Goal: Task Accomplishment & Management: Manage account settings

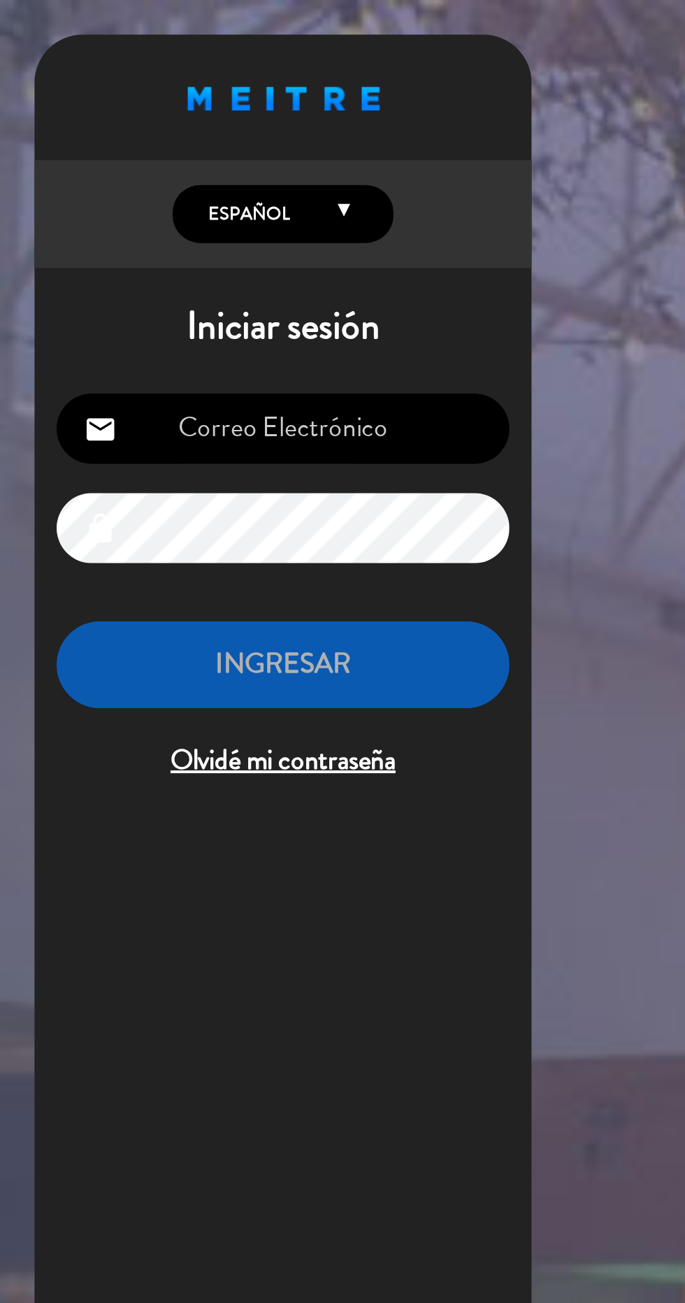
click at [95, 220] on input "email" at bounding box center [143, 217] width 229 height 36
type input "[EMAIL_ADDRESS][DOMAIN_NAME]"
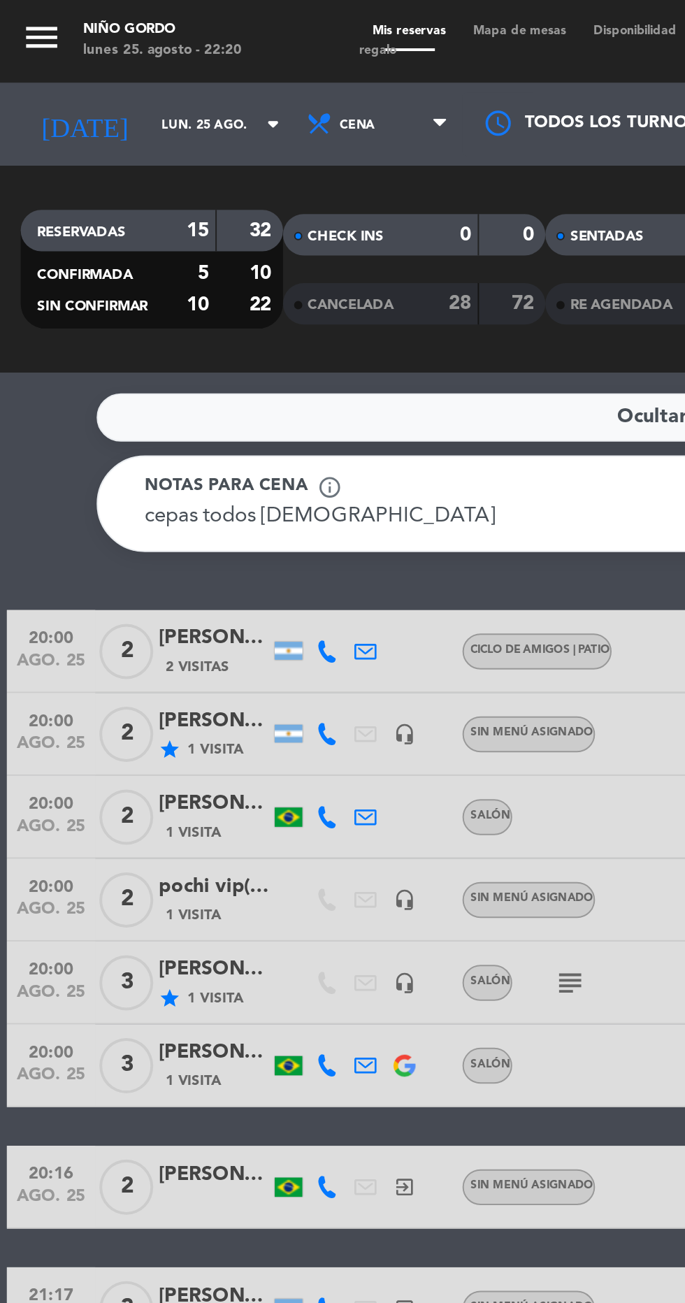
click at [259, 1] on div "menu Niño Gordo lunes 25. agosto - 22:20 Mis reservas Mapa de mesas Disponibili…" at bounding box center [342, 21] width 685 height 42
click at [252, 15] on span "Mapa de mesas" at bounding box center [263, 16] width 61 height 6
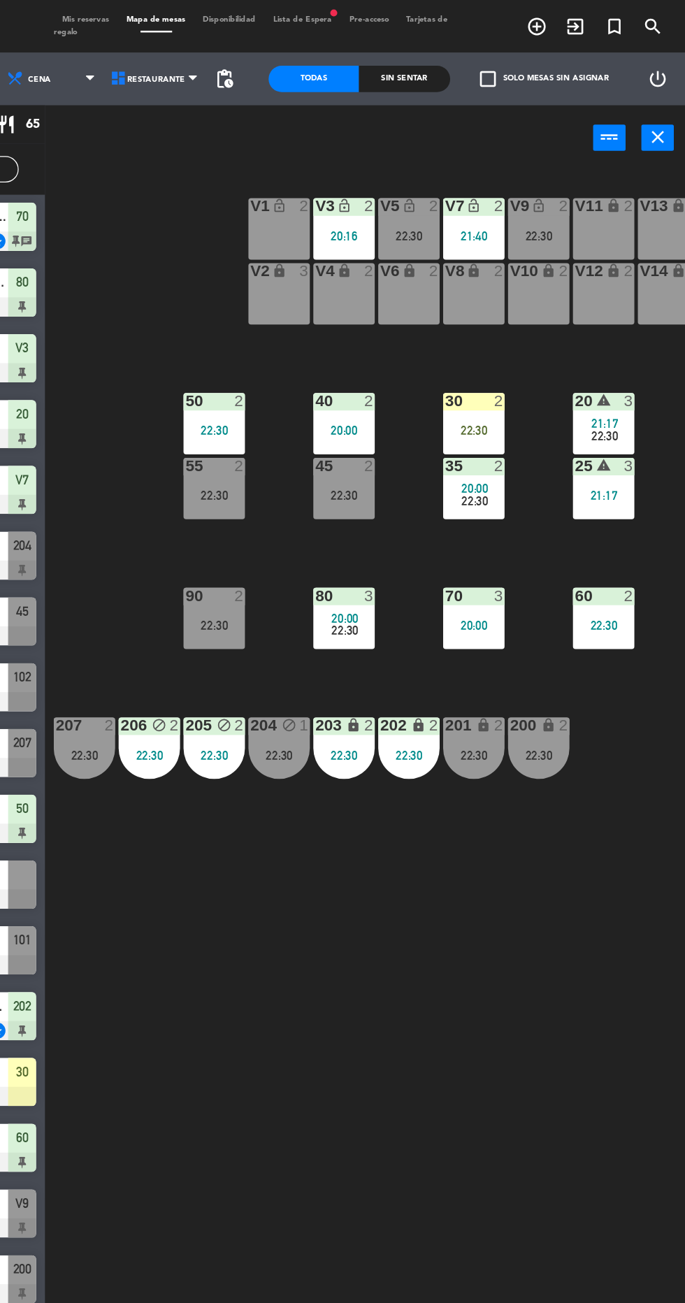
scroll to position [0, 159]
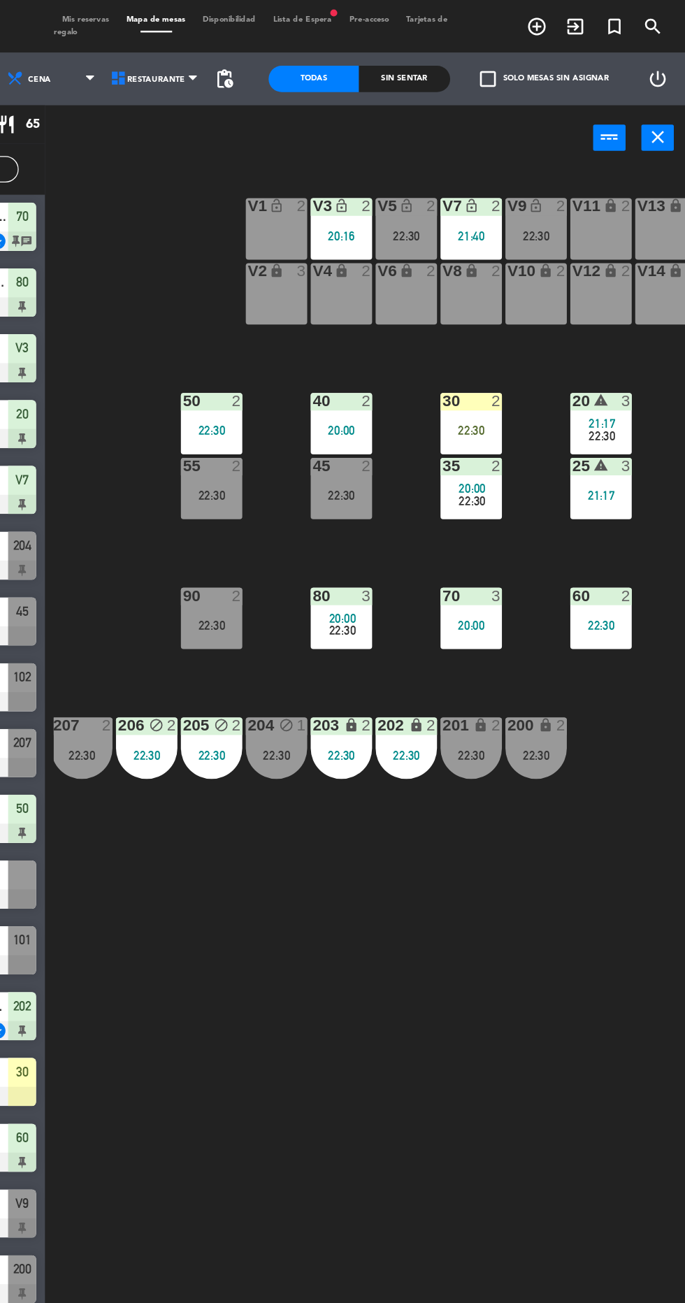
click at [585, 601] on div "22:30" at bounding box center [566, 602] width 49 height 10
click at [601, 792] on div "105 lock 5 104 lock 2 20:00 103 2 22:30 V1 lock_open 2 V3 lock_open 2 20:16 V9 …" at bounding box center [433, 718] width 503 height 1168
click at [371, 578] on div "1" at bounding box center [382, 578] width 23 height 13
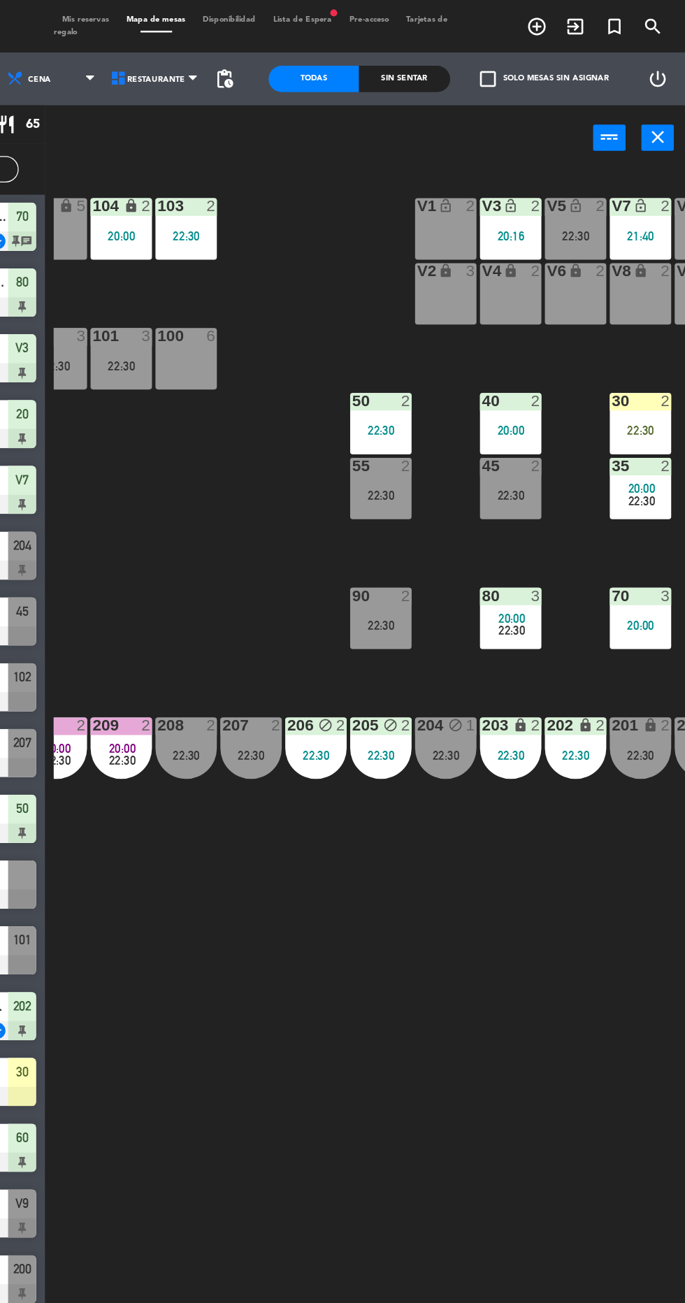
scroll to position [0, 17]
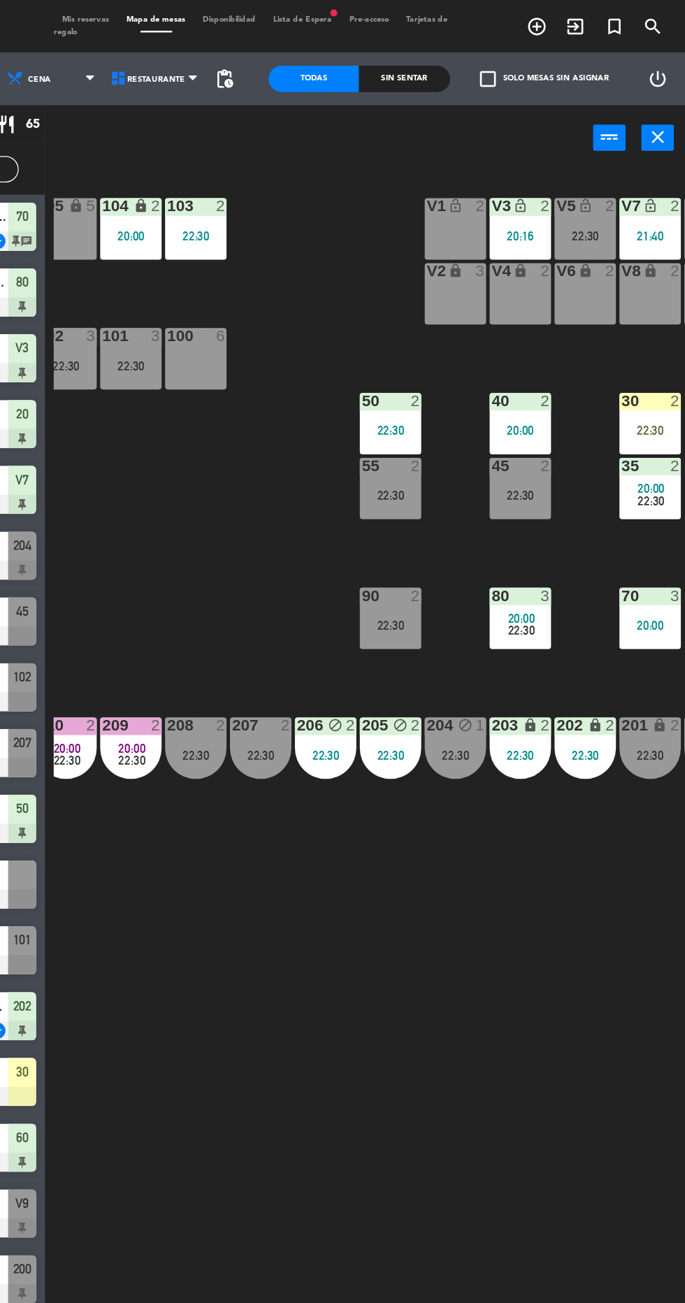
click at [322, 603] on div "22:30" at bounding box center [346, 602] width 49 height 10
click at [533, 793] on div "105 lock 5 104 lock 2 20:00 103 2 22:30 V1 lock_open 2 V3 lock_open 2 20:16 V9 …" at bounding box center [433, 718] width 503 height 1168
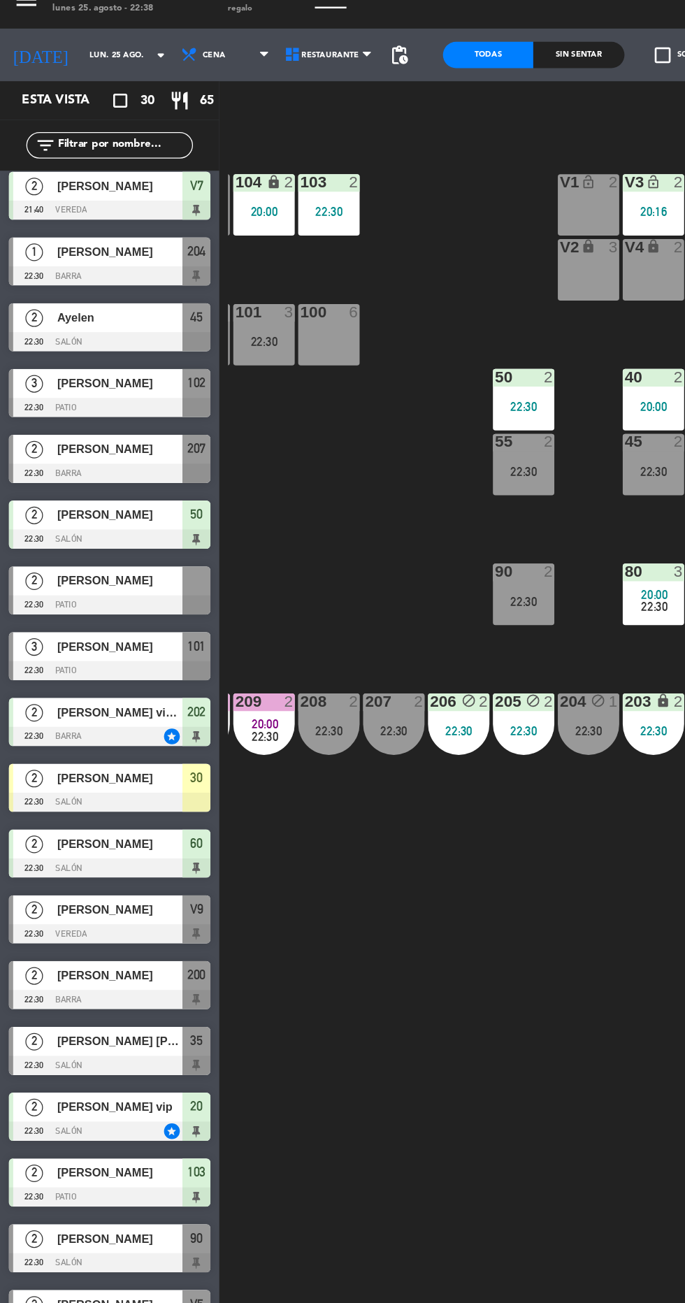
scroll to position [0, 45]
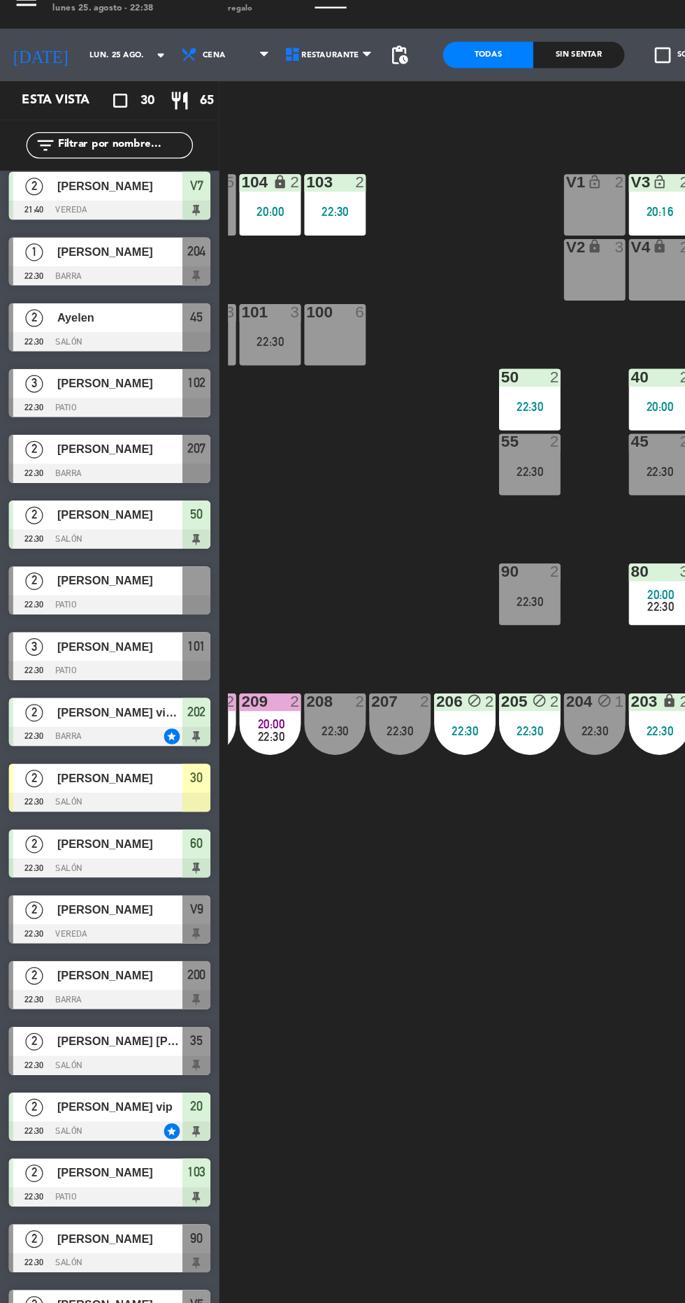
click at [305, 603] on div "22:30" at bounding box center [318, 602] width 49 height 10
click at [387, 601] on div "22:30" at bounding box center [370, 602] width 49 height 10
click at [385, 767] on div "105 lock 5 104 lock 2 20:00 103 2 22:30 V1 lock_open 2 V3 lock_open 2 20:16 V9 …" at bounding box center [433, 718] width 503 height 1168
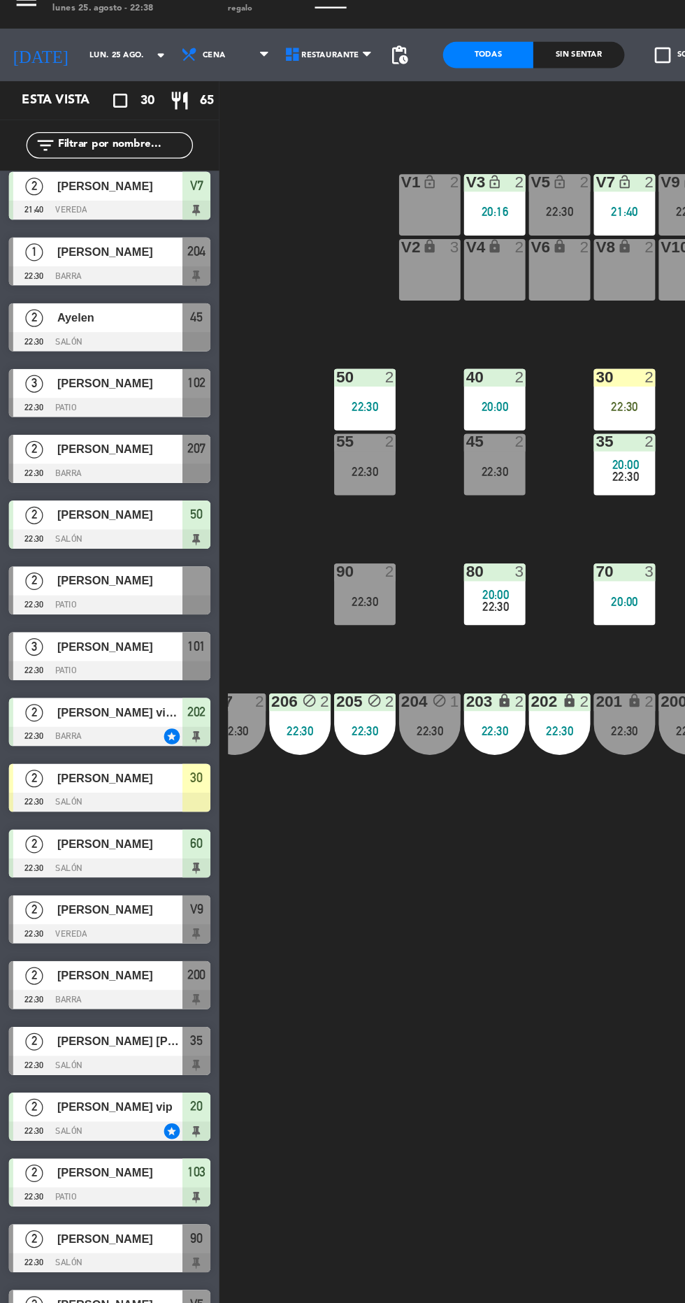
scroll to position [0, 174]
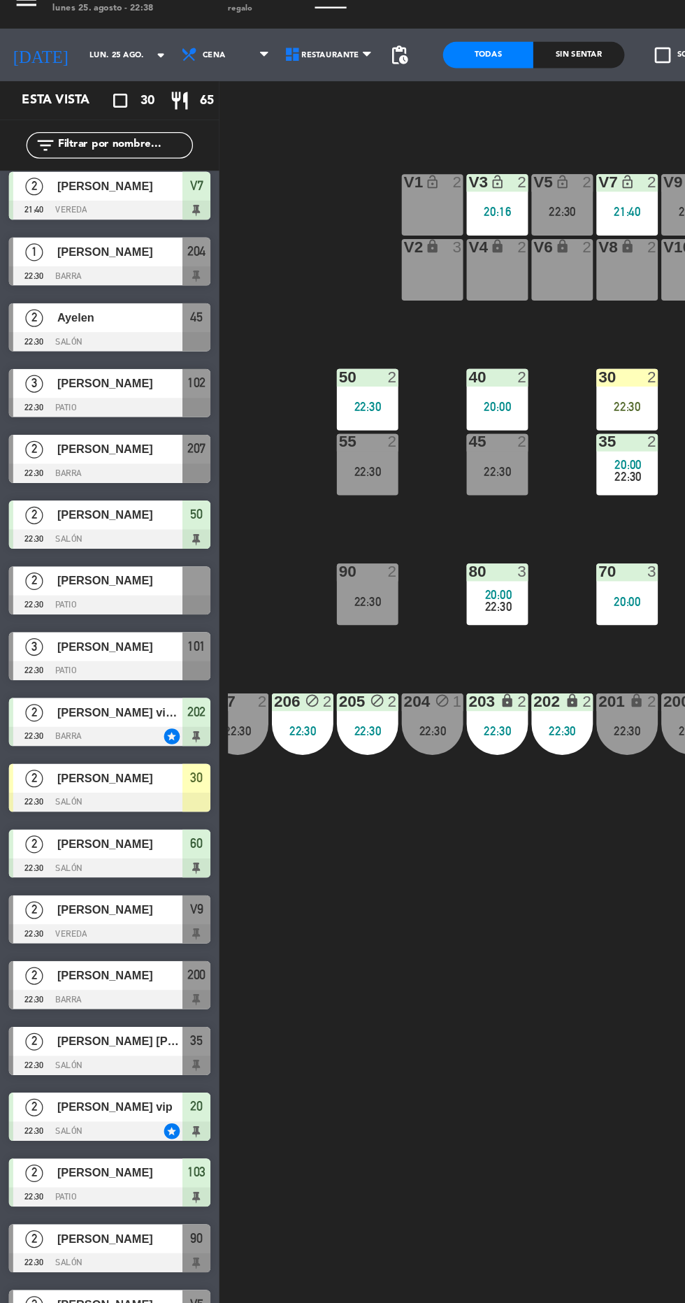
click at [457, 597] on div "22:30" at bounding box center [448, 602] width 49 height 10
click at [490, 605] on div "22:30" at bounding box center [500, 602] width 49 height 10
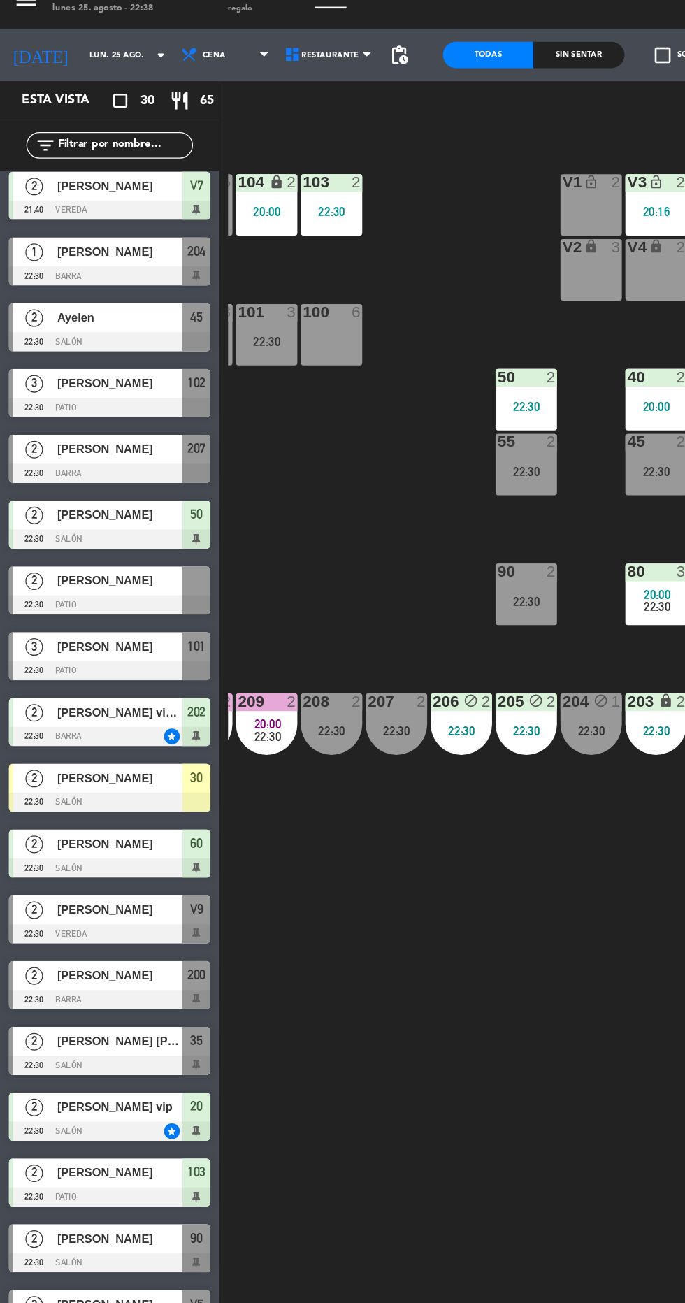
scroll to position [0, 34]
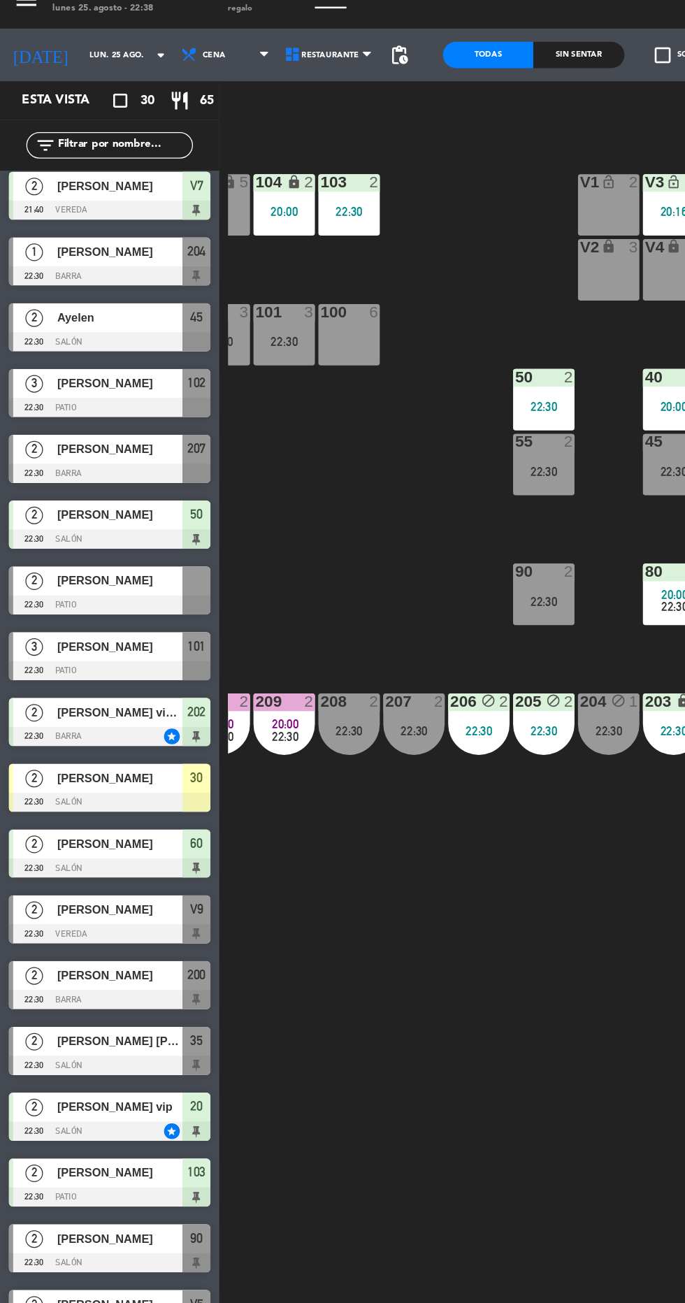
click at [220, 594] on span "20:00" at bounding box center [228, 596] width 22 height 11
click at [248, 827] on div "105 lock 5 104 lock 2 20:00 103 2 22:30 V1 lock_open 2 V3 lock_open 2 20:16 V9 …" at bounding box center [433, 718] width 503 height 1168
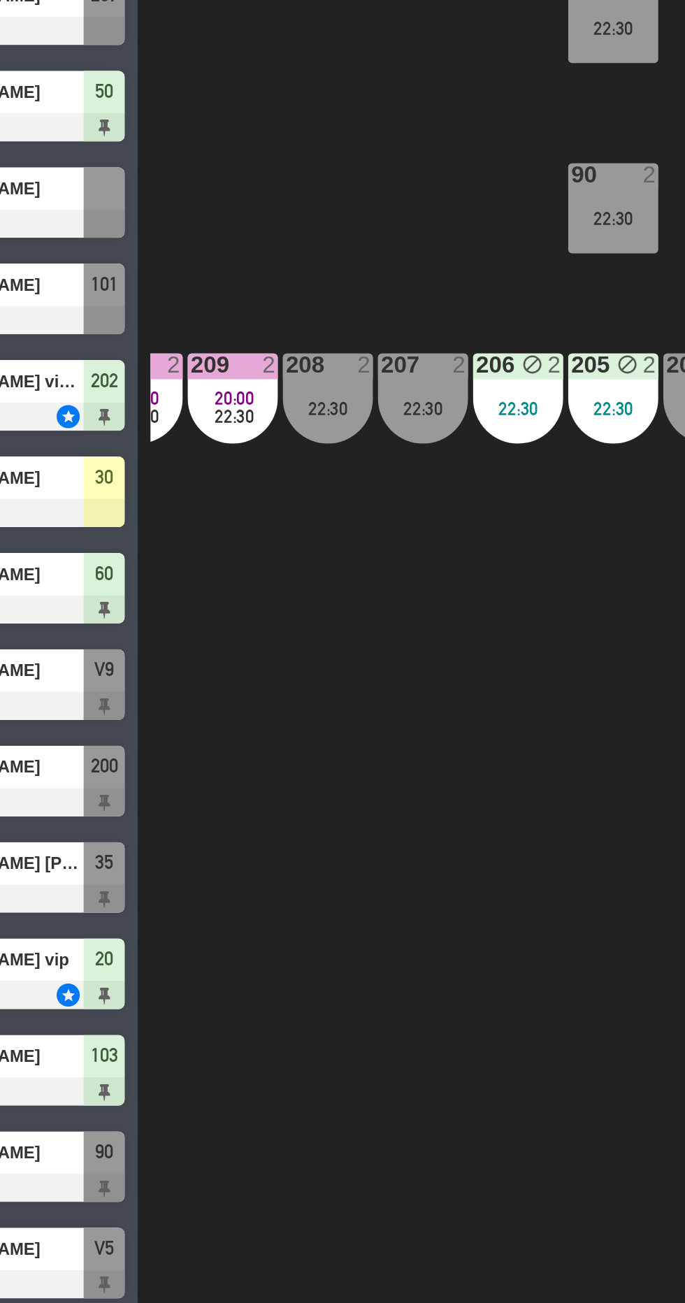
scroll to position [0, 0]
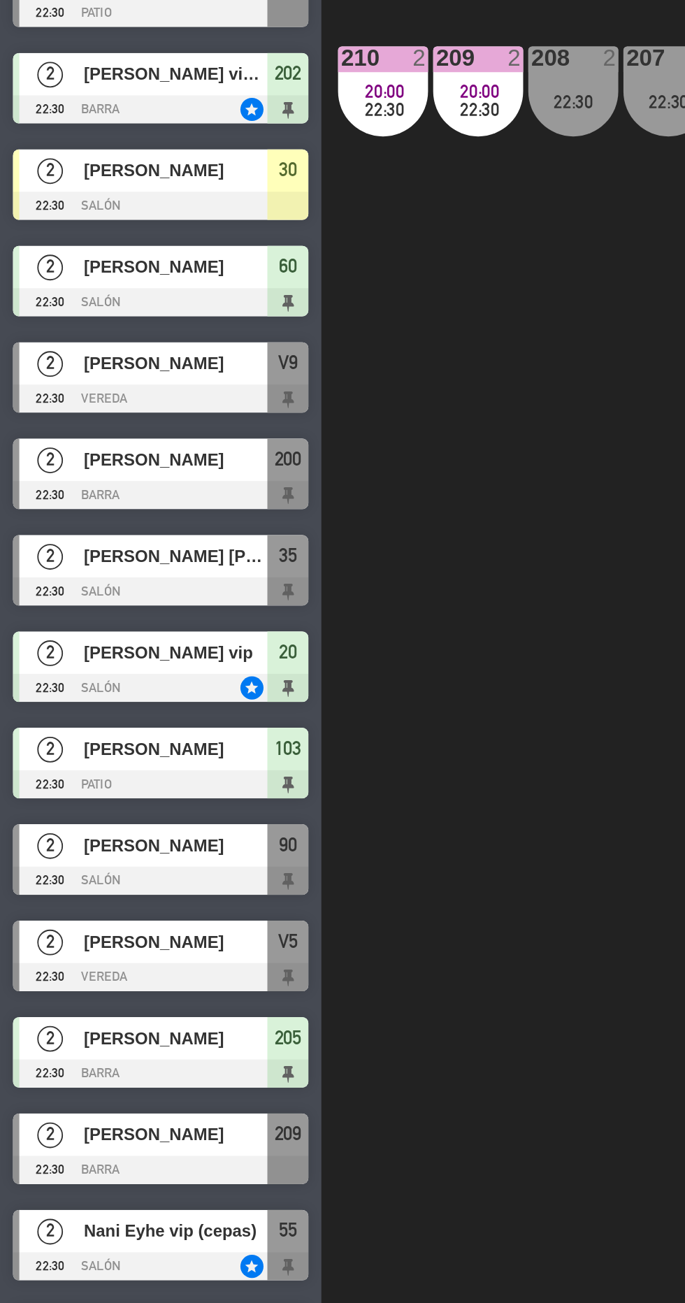
click at [131, 1220] on span "Nani Eyhe vip (cepas)" at bounding box center [95, 1216] width 100 height 15
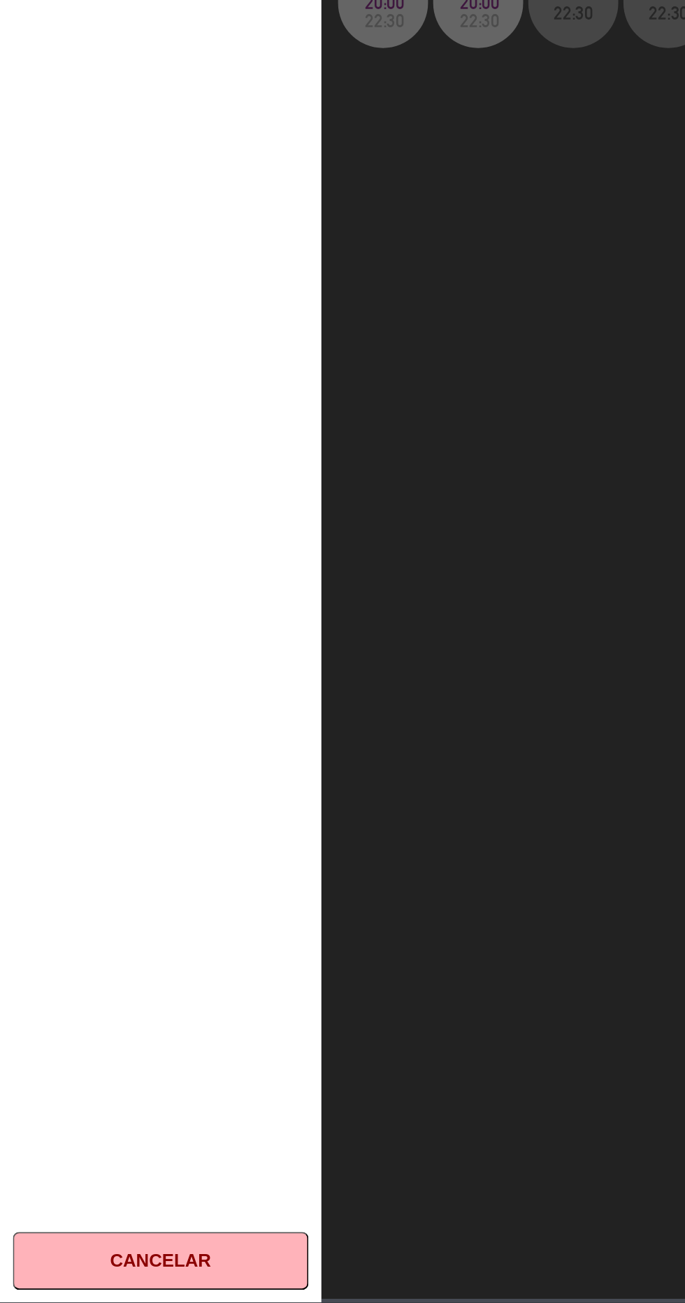
scroll to position [8, 0]
